Goal: Communication & Community: Answer question/provide support

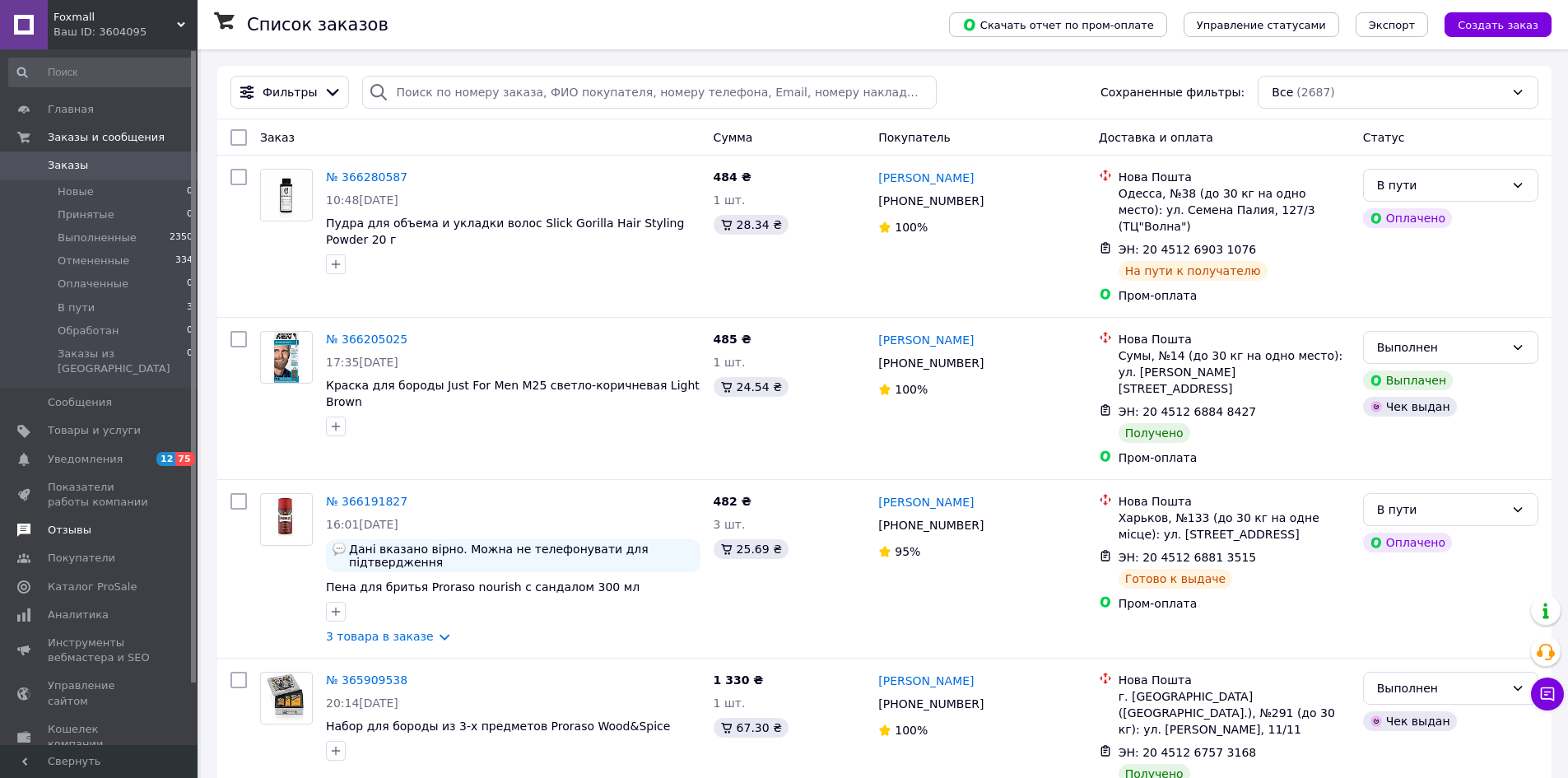
click at [77, 523] on span "Отзывы" at bounding box center [70, 530] width 44 height 15
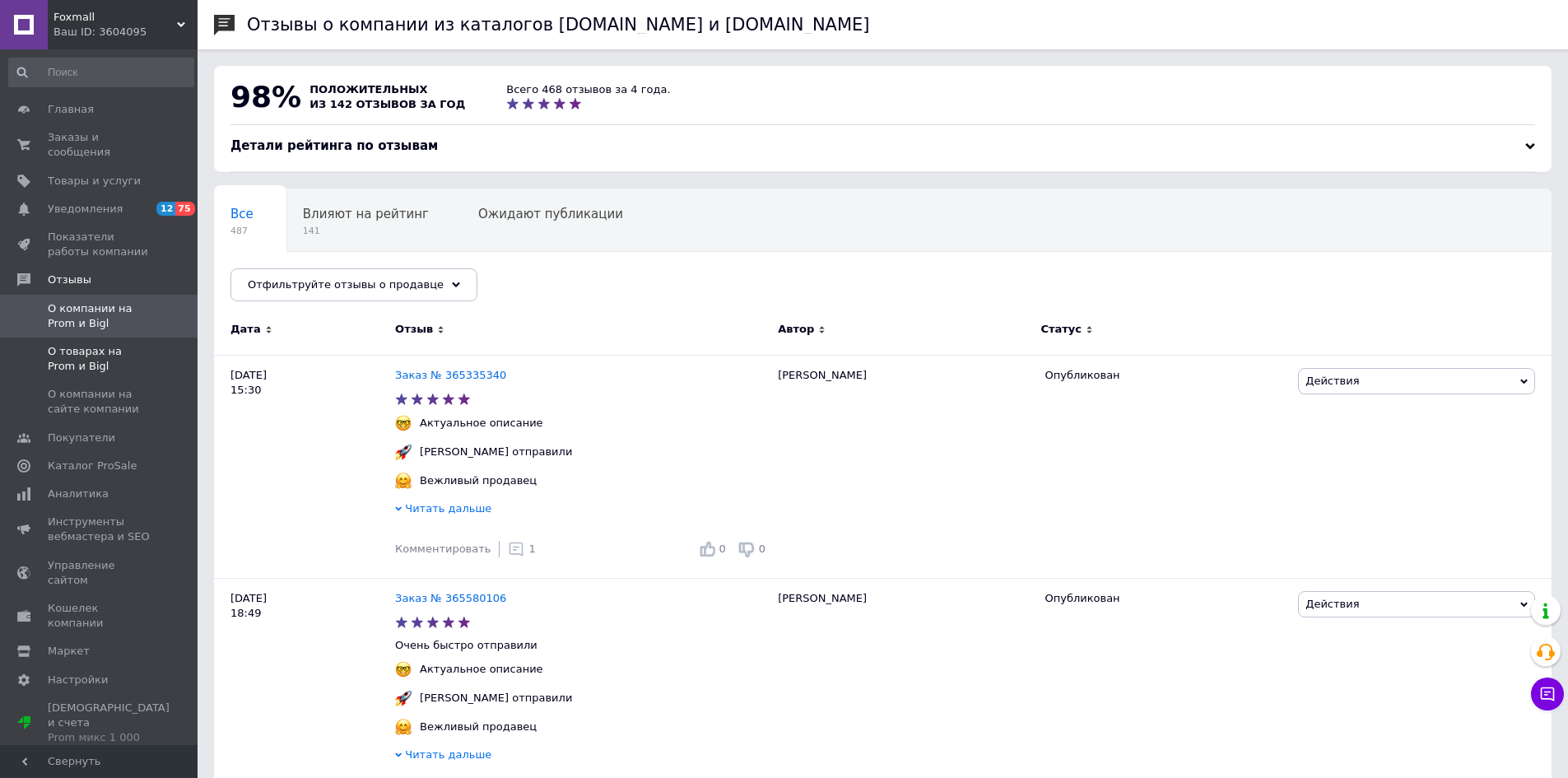
click at [130, 344] on span "О товарах на Prom и Bigl" at bounding box center [100, 359] width 104 height 30
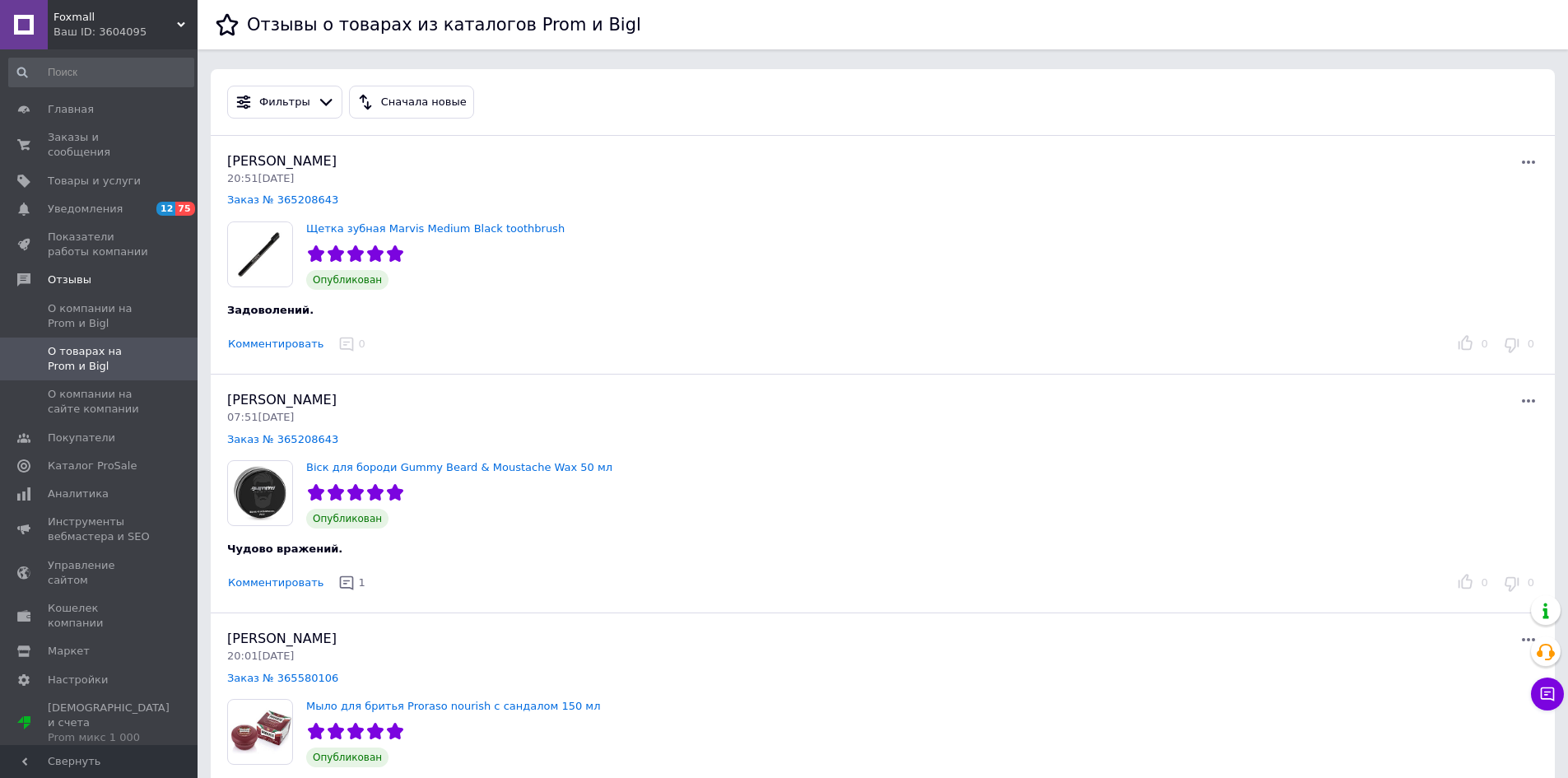
click at [338, 589] on icon "button" at bounding box center [346, 583] width 16 height 16
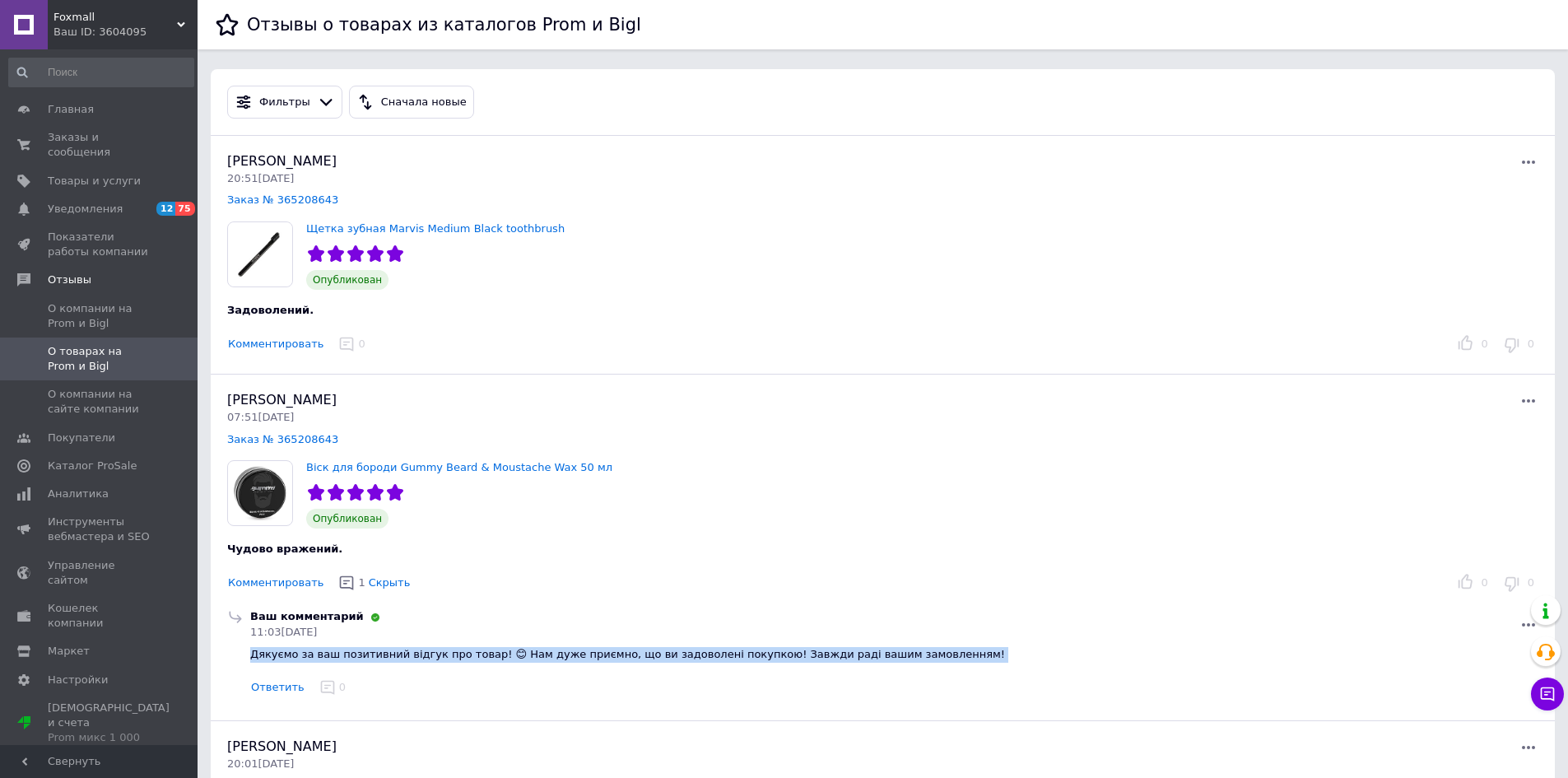
drag, startPoint x: 884, startPoint y: 662, endPoint x: 252, endPoint y: 660, distance: 632.0
click at [252, 660] on div "Ваш комментарий 11:03, 12.10.25 Дякуємо за ваш позитивний відгук про товар! 😊 Н…" at bounding box center [894, 654] width 1295 height 91
copy div "Дякуємо за ваш позитивний відгук про товар! 😊 Нам дуже приємно, що ви задоволен…"
click at [294, 346] on button "Комментировать" at bounding box center [275, 344] width 97 height 17
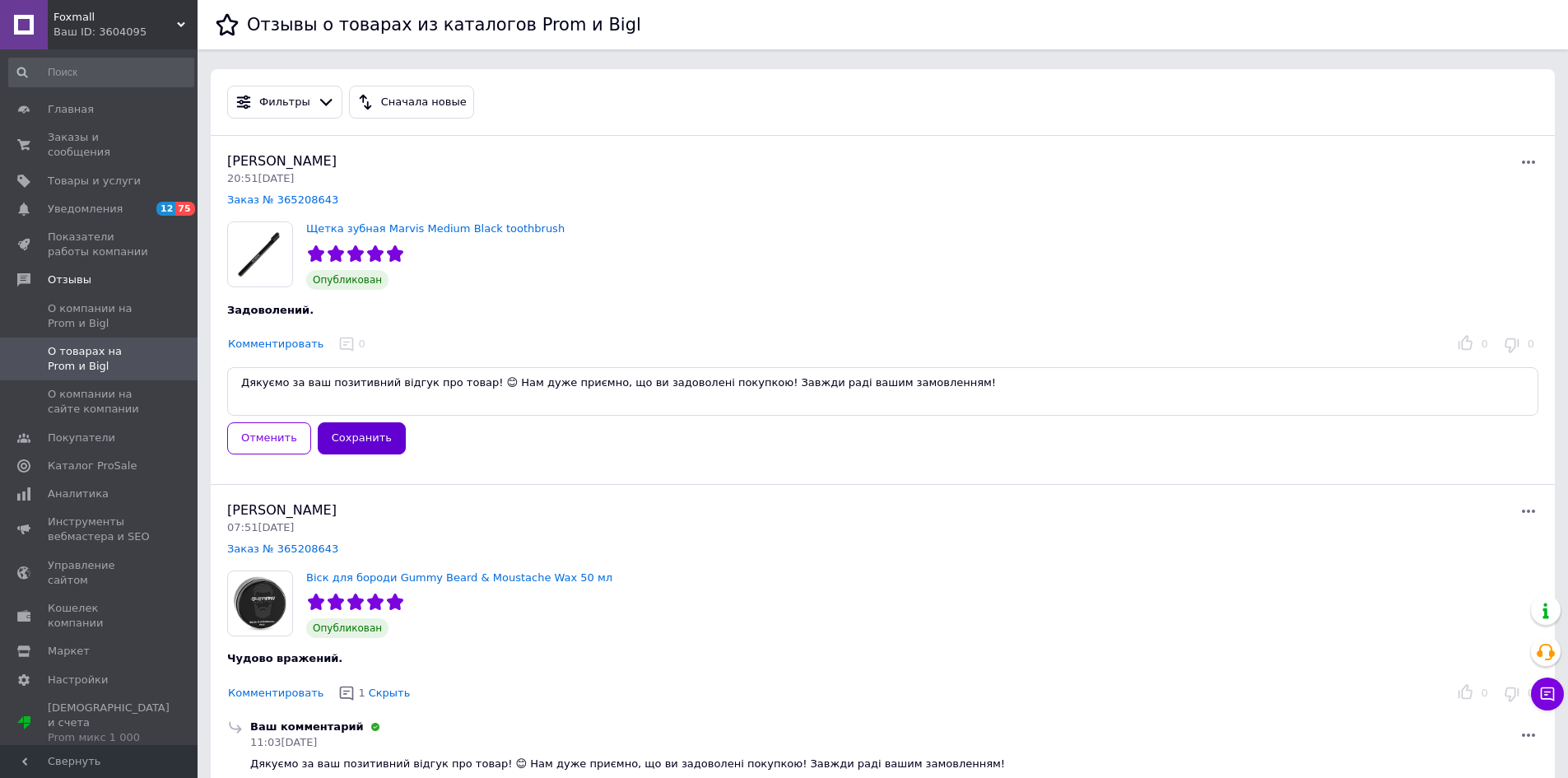
type textarea "Дякуємо за ваш позитивний відгук про товар! 😊 Нам дуже приємно, що ви задоволен…"
click at [347, 444] on button "Сохранить" at bounding box center [362, 438] width 88 height 32
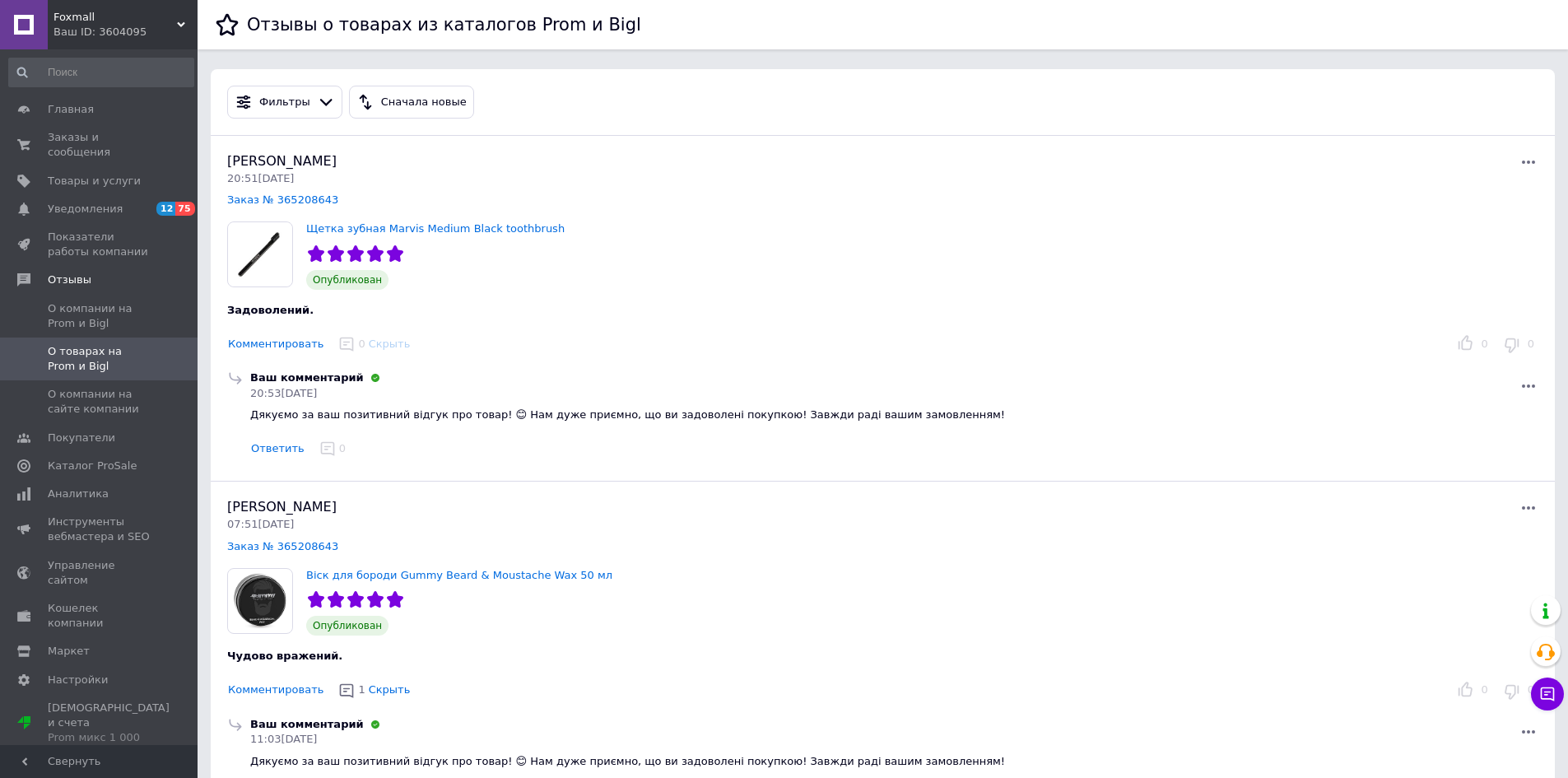
click at [1240, 396] on div "Ваш комментарий 20:53, 12.10.25" at bounding box center [894, 386] width 1295 height 31
click at [91, 133] on span "Заказы и сообщения" at bounding box center [100, 145] width 104 height 30
